Goal: Information Seeking & Learning: Learn about a topic

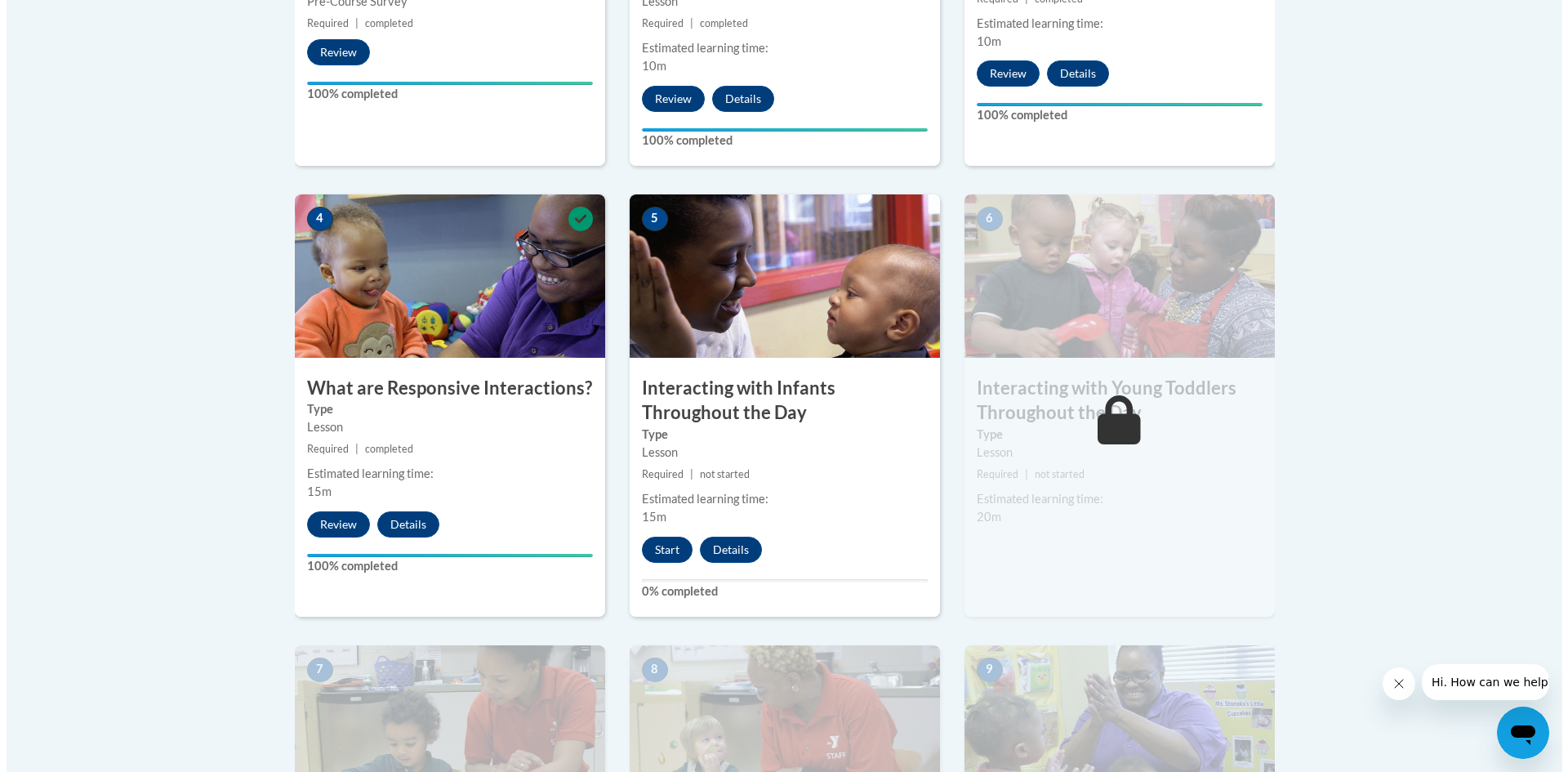
scroll to position [817, 0]
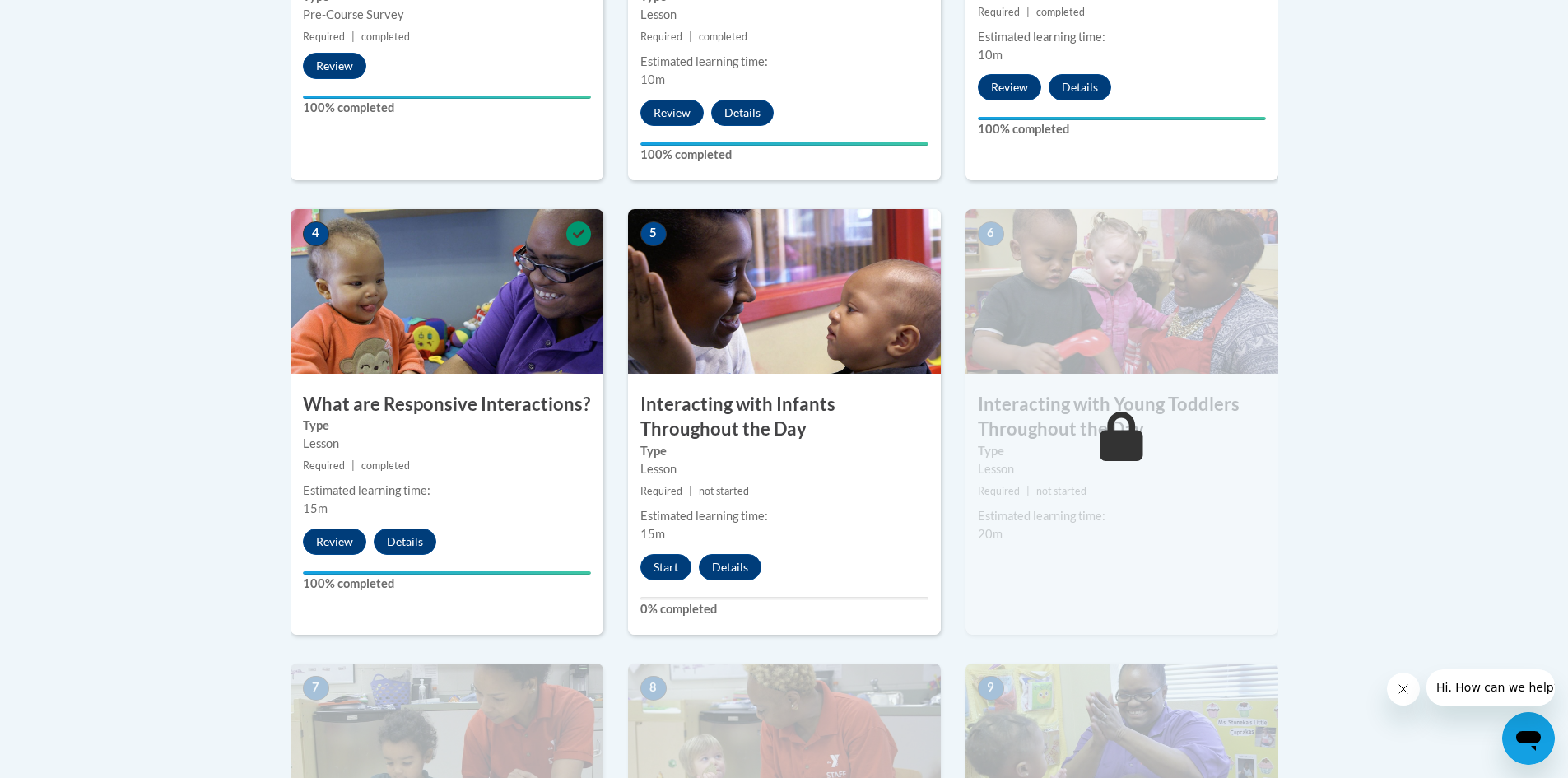
click at [722, 397] on h3 "Interacting with Infants Throughout the Day" at bounding box center [784, 417] width 313 height 51
click at [668, 554] on button "Start" at bounding box center [666, 566] width 51 height 26
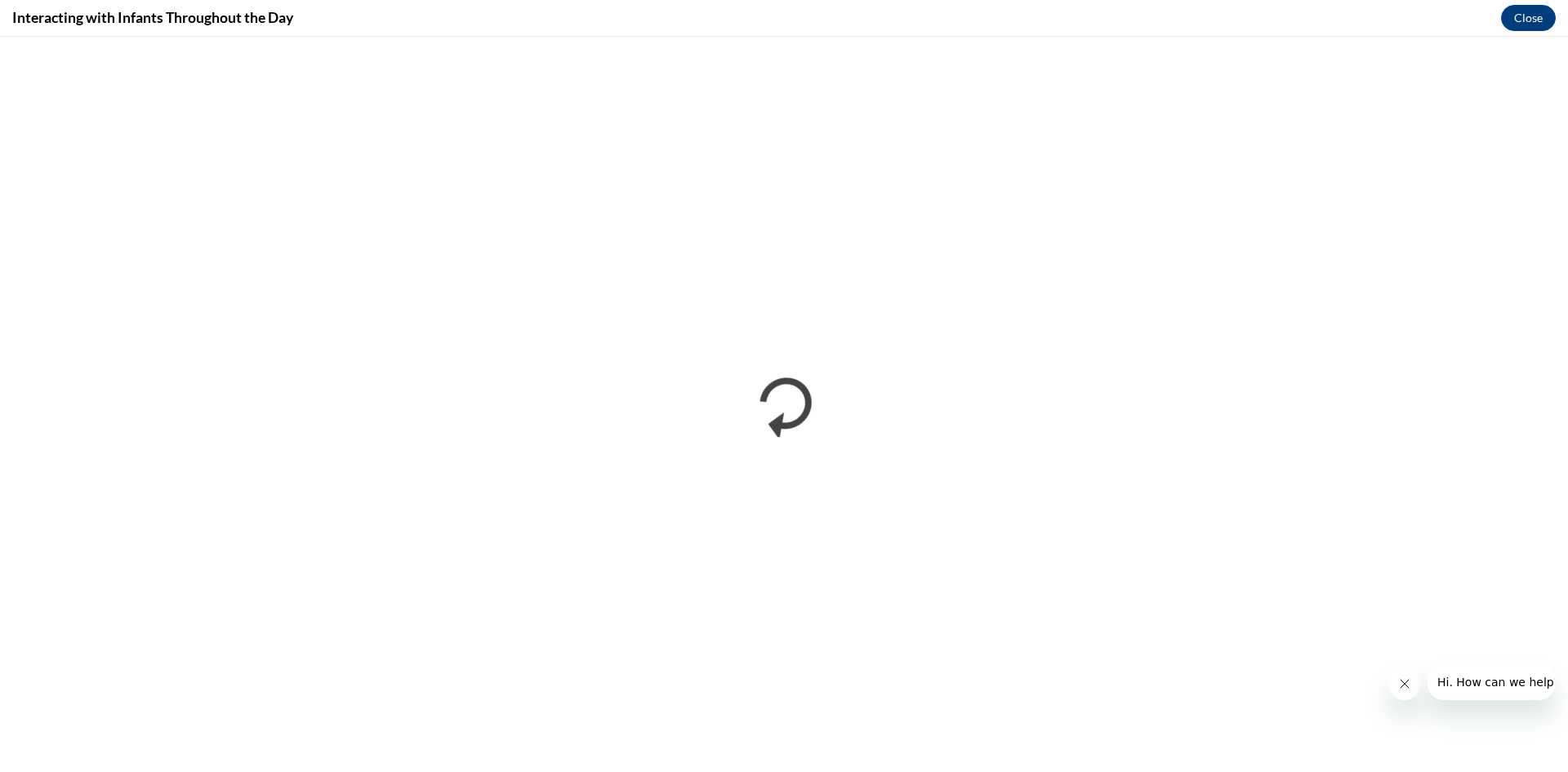
scroll to position [0, 0]
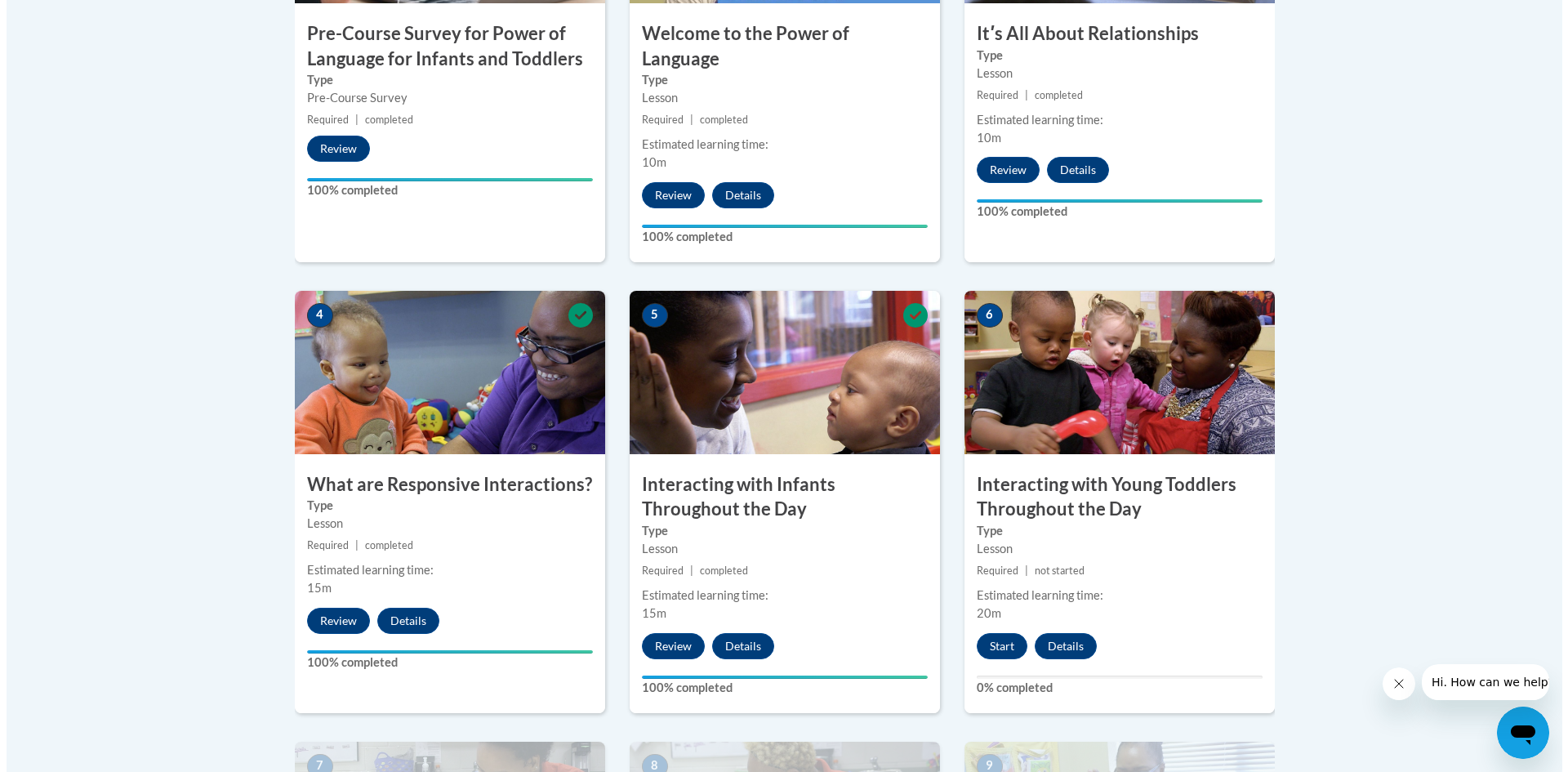
scroll to position [735, 0]
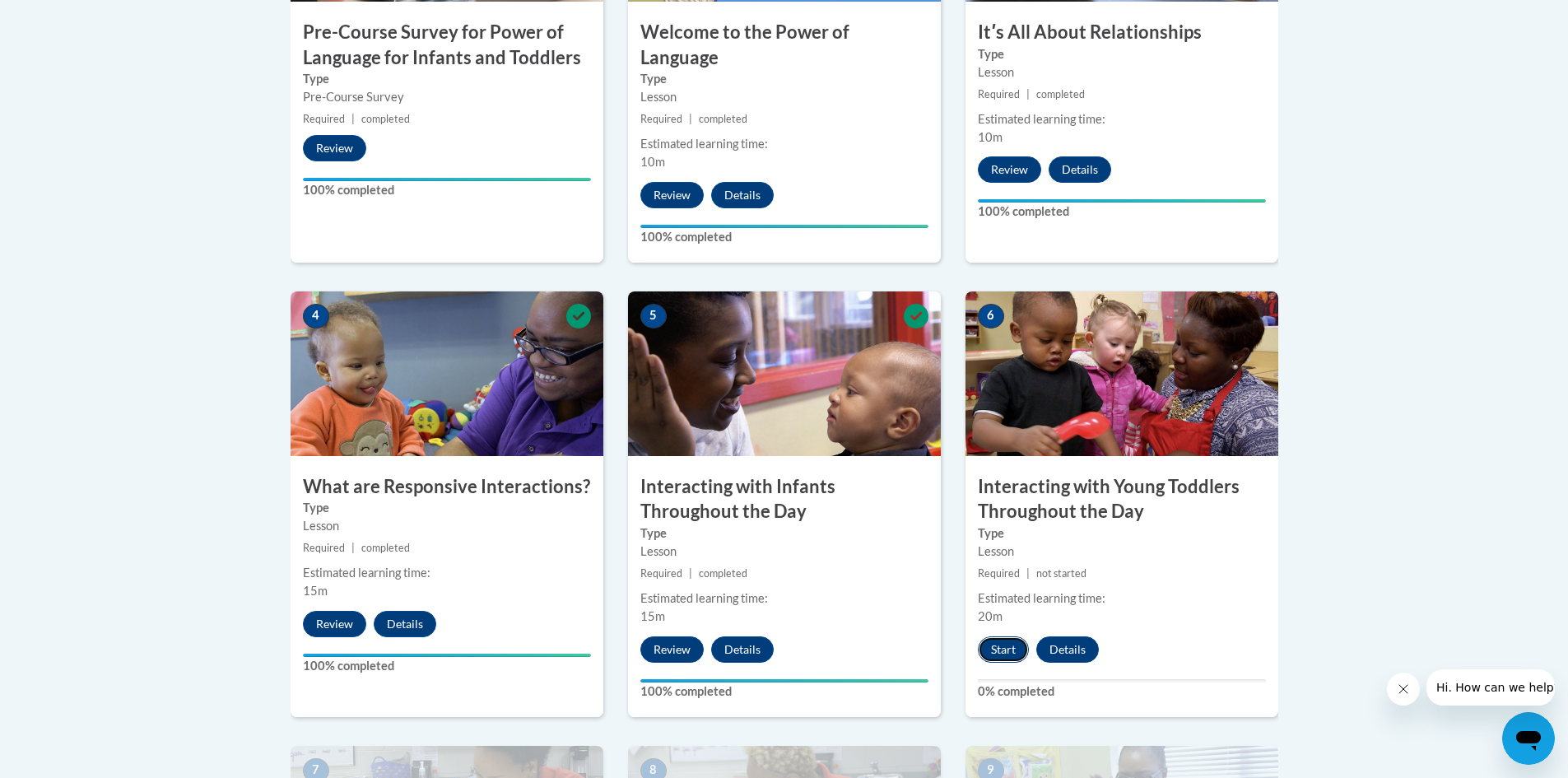
click at [1004, 636] on button "Start" at bounding box center [1003, 649] width 51 height 26
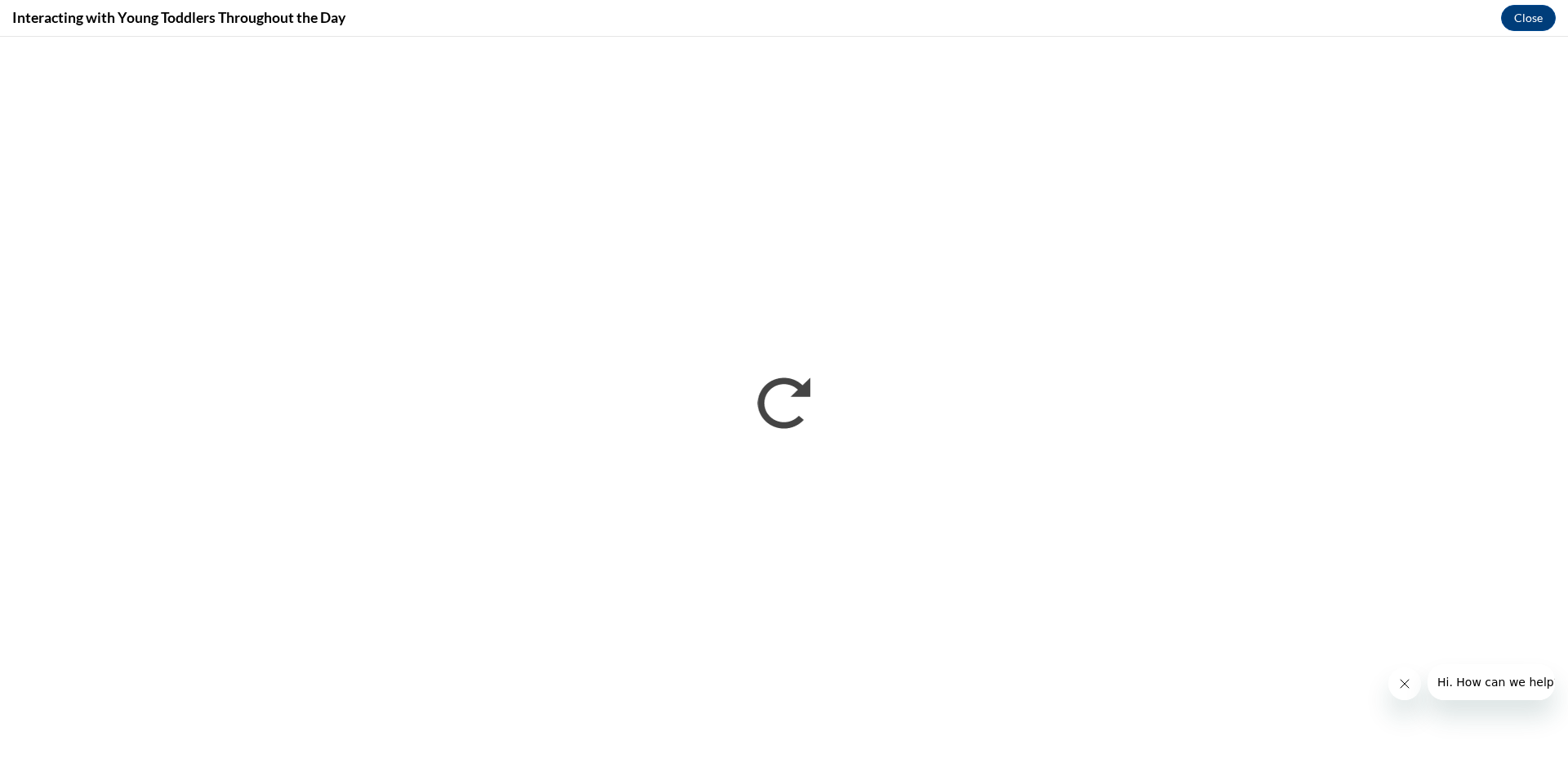
scroll to position [0, 0]
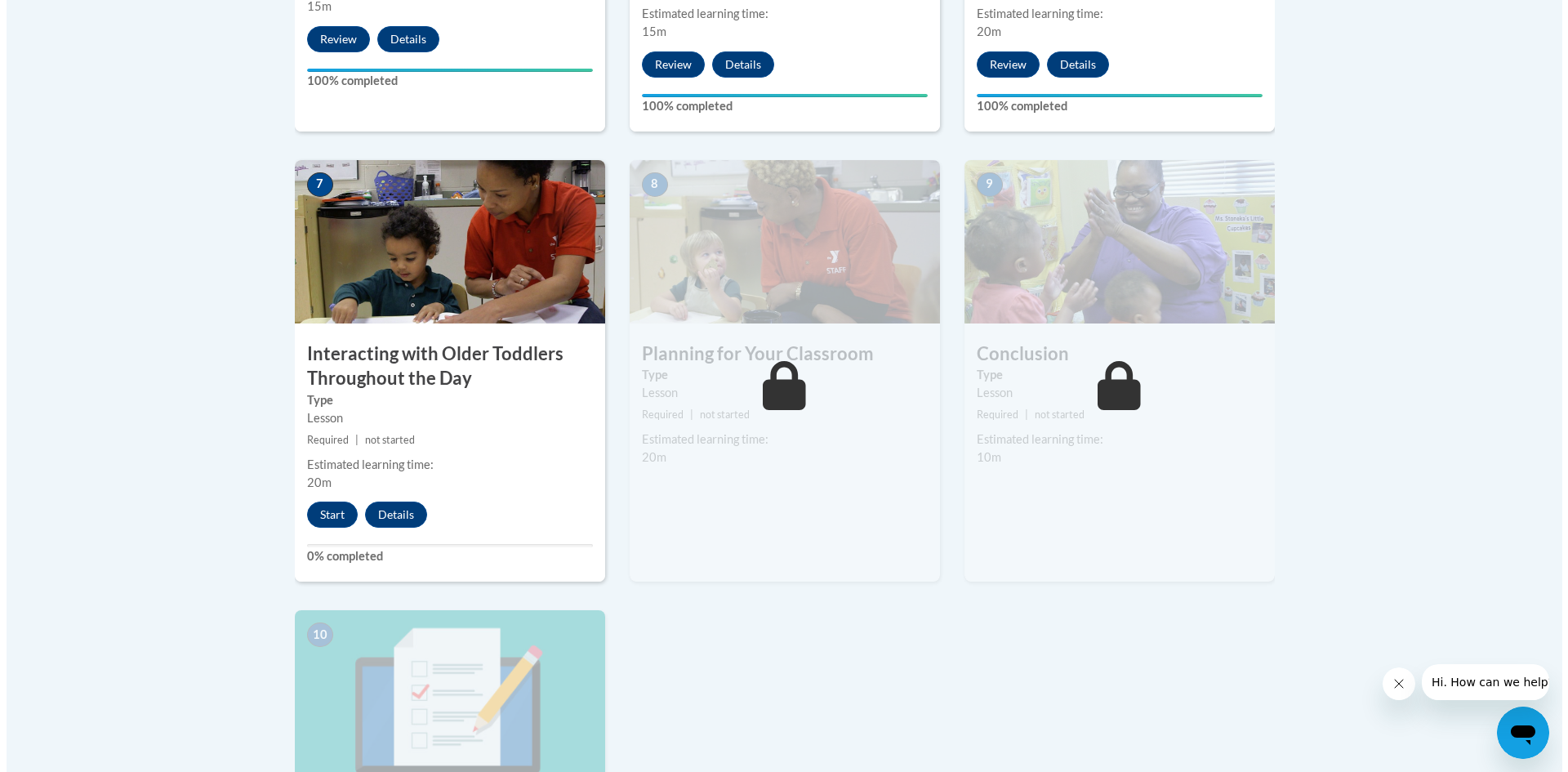
scroll to position [1306, 0]
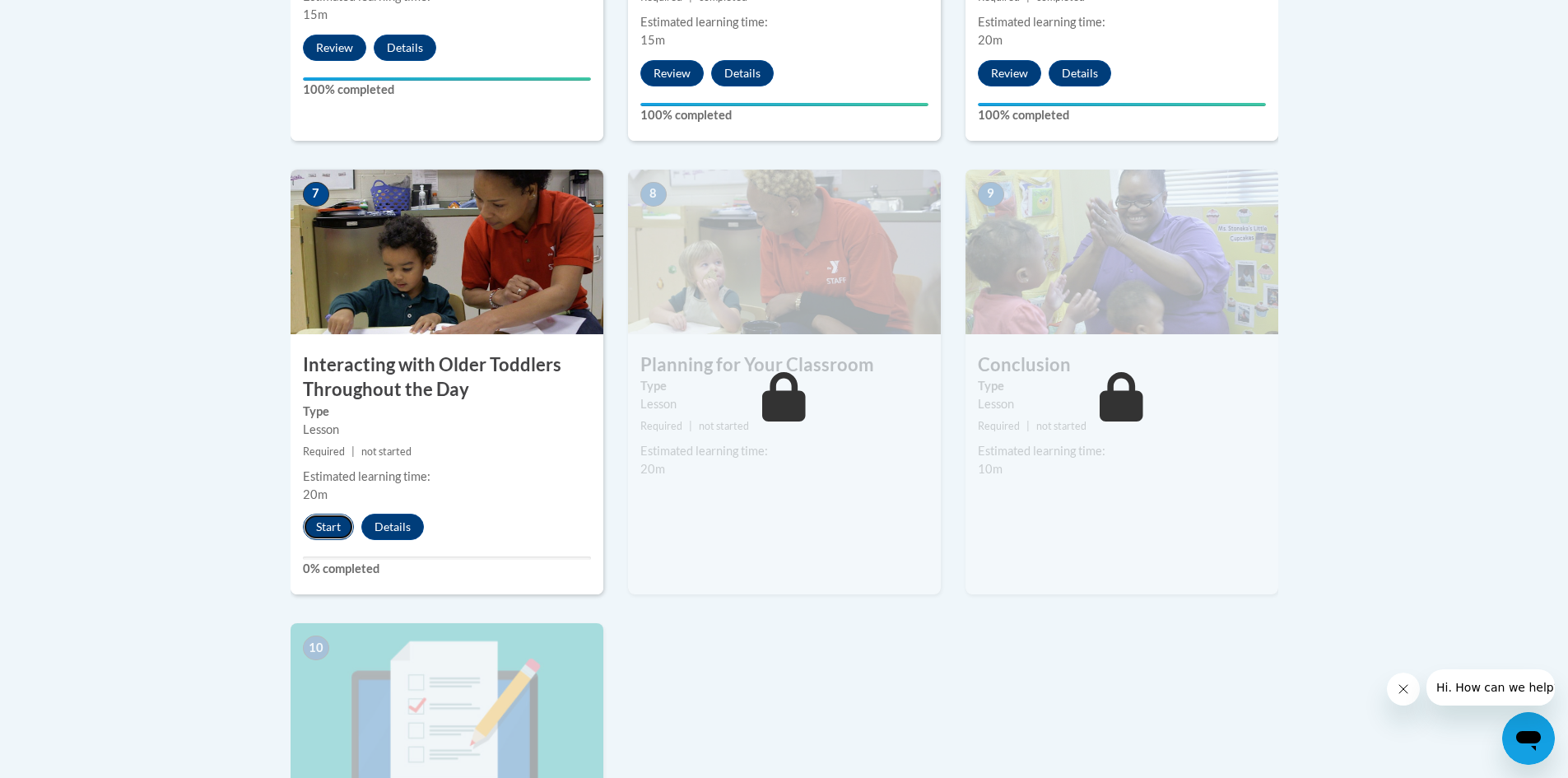
click at [320, 513] on button "Start" at bounding box center [327, 526] width 51 height 26
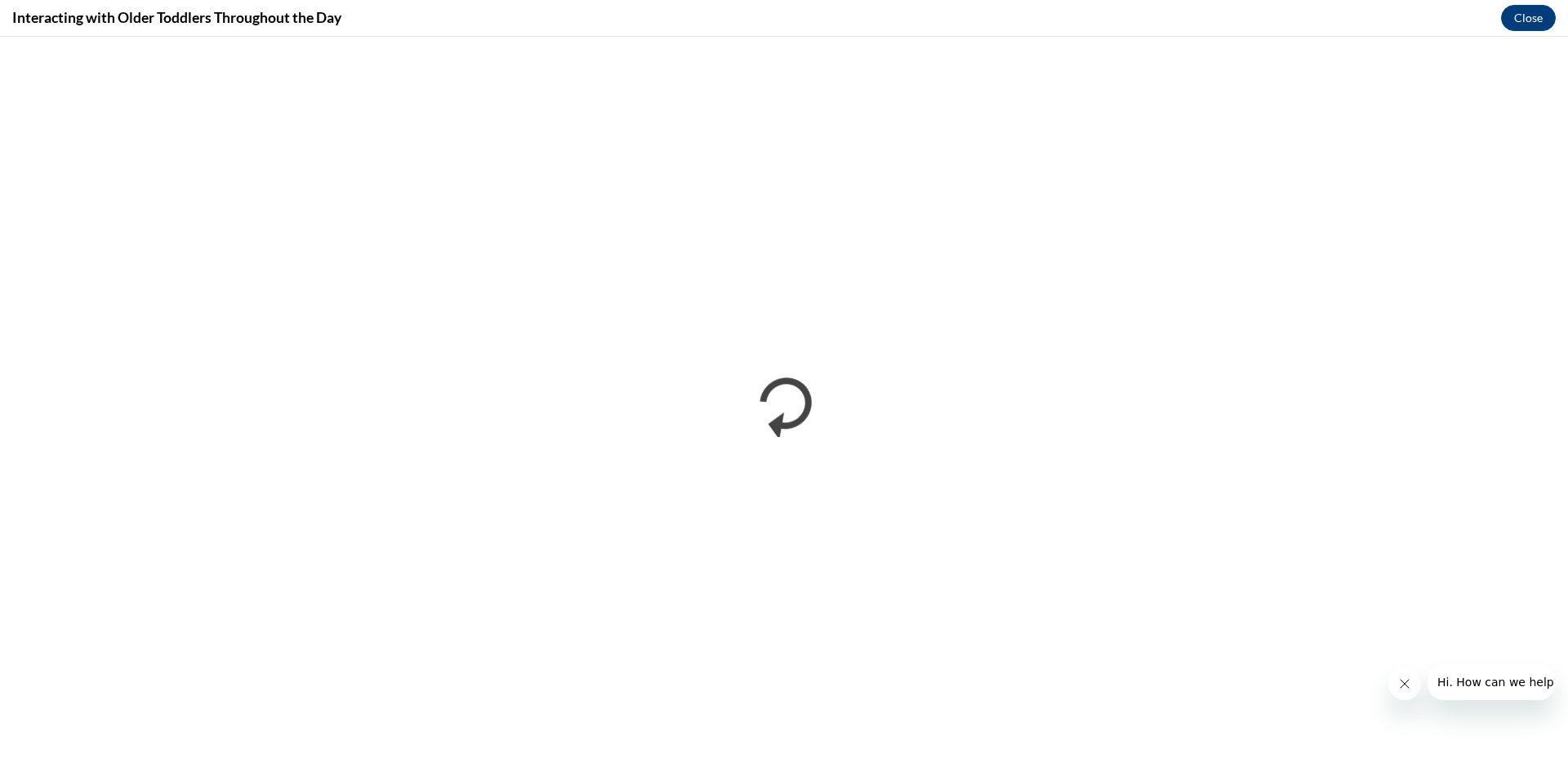
scroll to position [0, 0]
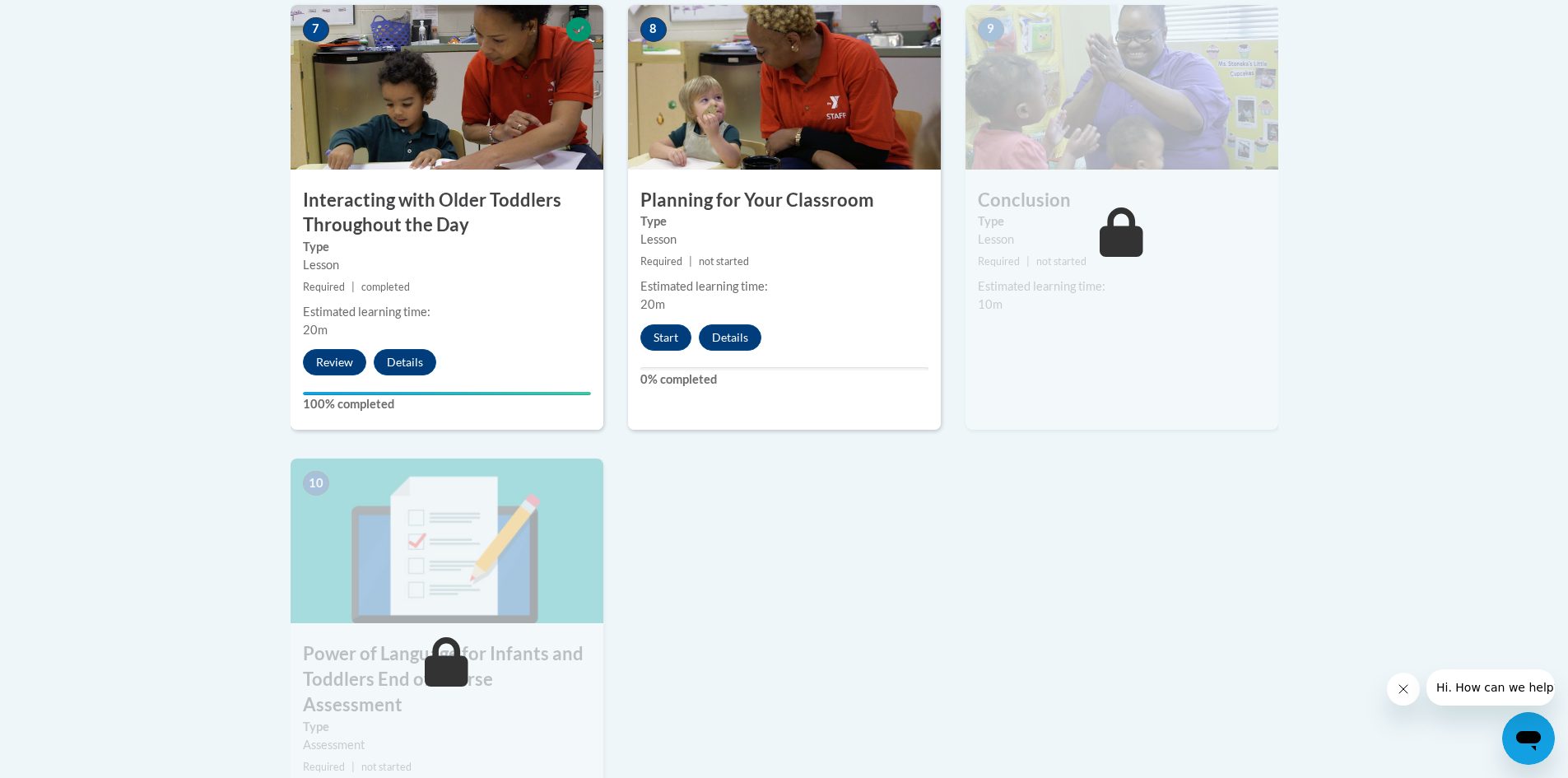
scroll to position [1399, 0]
